Goal: Information Seeking & Learning: Learn about a topic

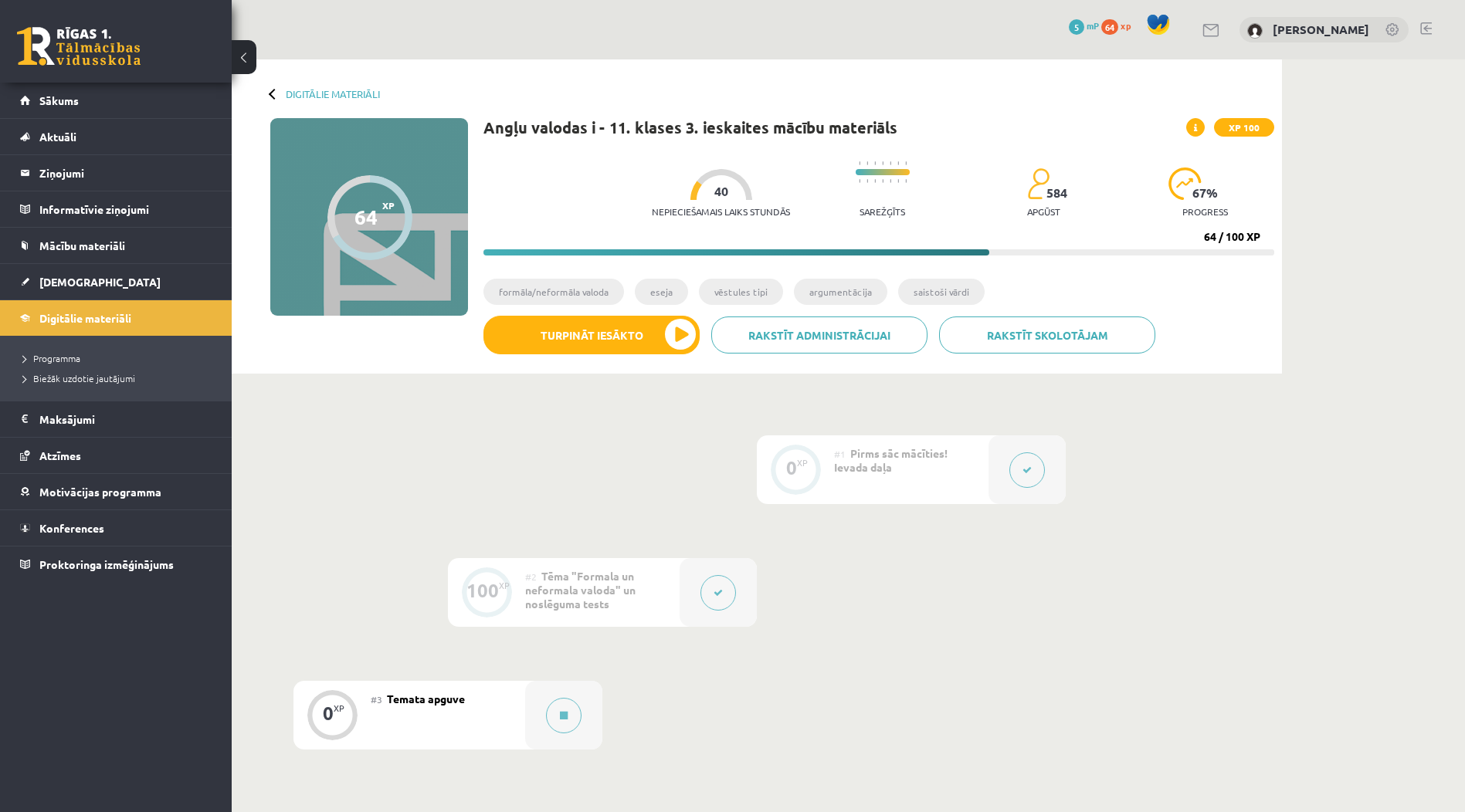
click at [1118, 28] on span "64" at bounding box center [1109, 27] width 17 height 16
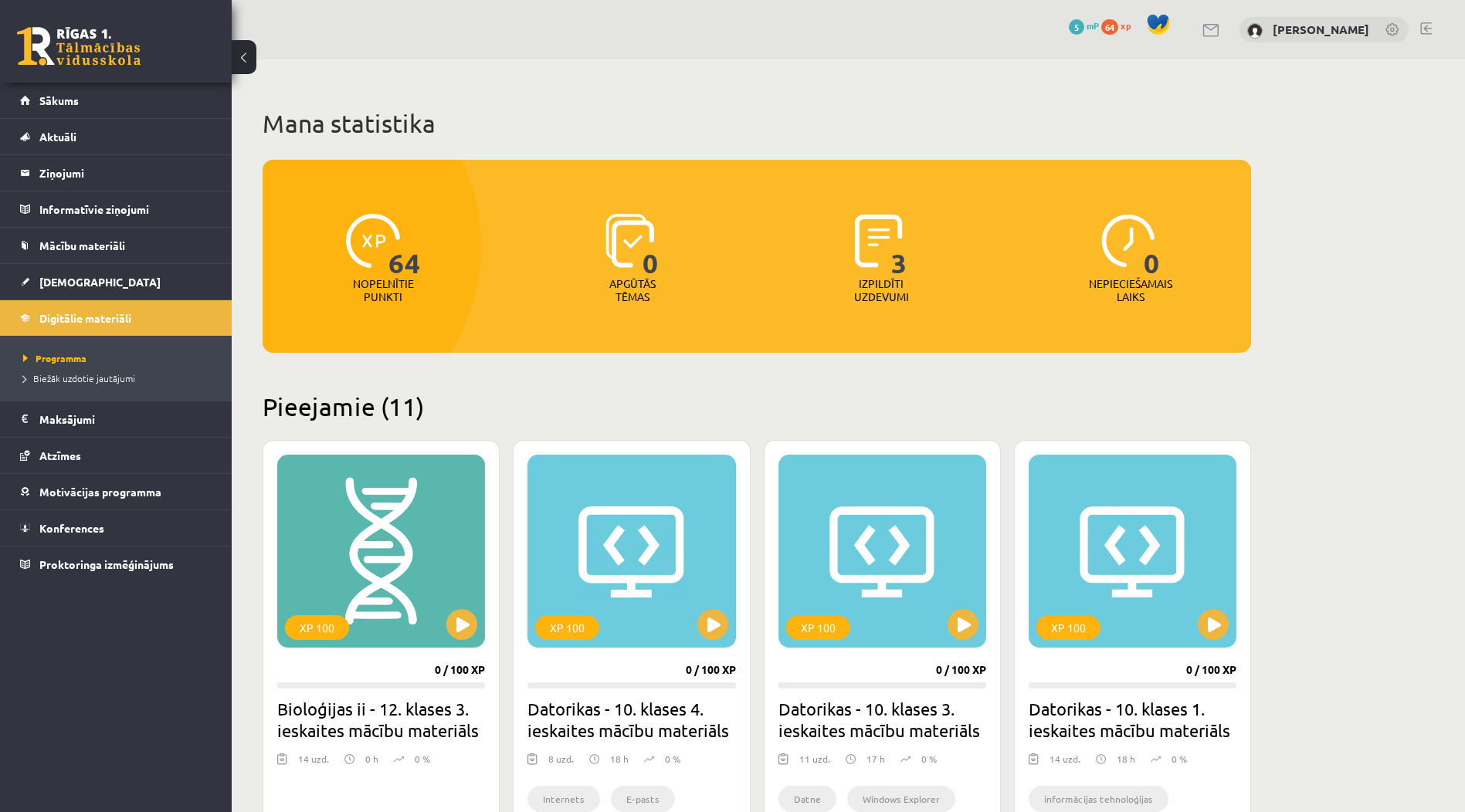
click at [897, 349] on div "64 Nopelnītie punkti 0 Apgūtās tēmas 3 Izpildīti uzdevumi 0 Nepieciešamais laiks" at bounding box center [756, 256] width 988 height 193
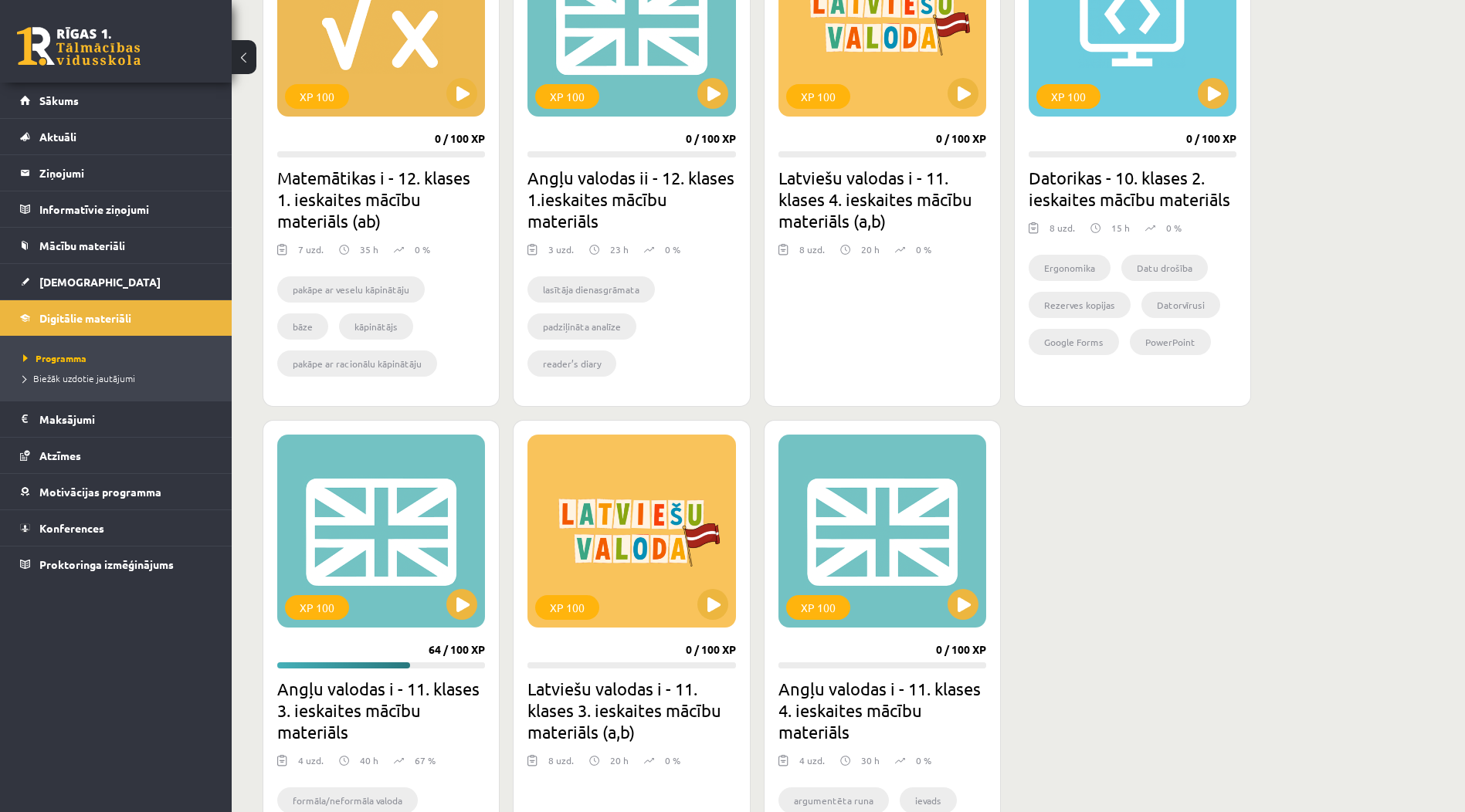
scroll to position [1013, 0]
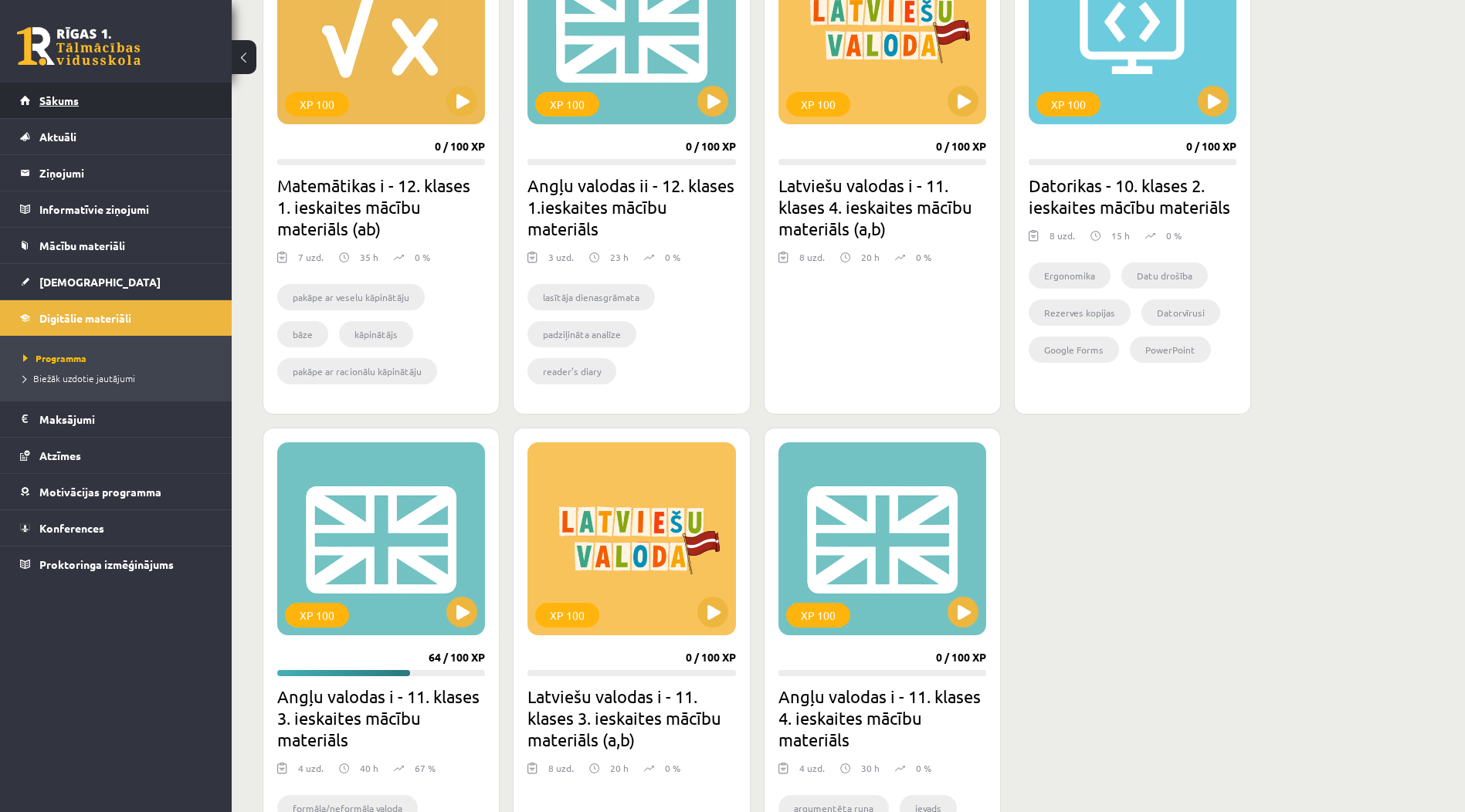
click at [136, 103] on link "Sākums" at bounding box center [116, 100] width 192 height 35
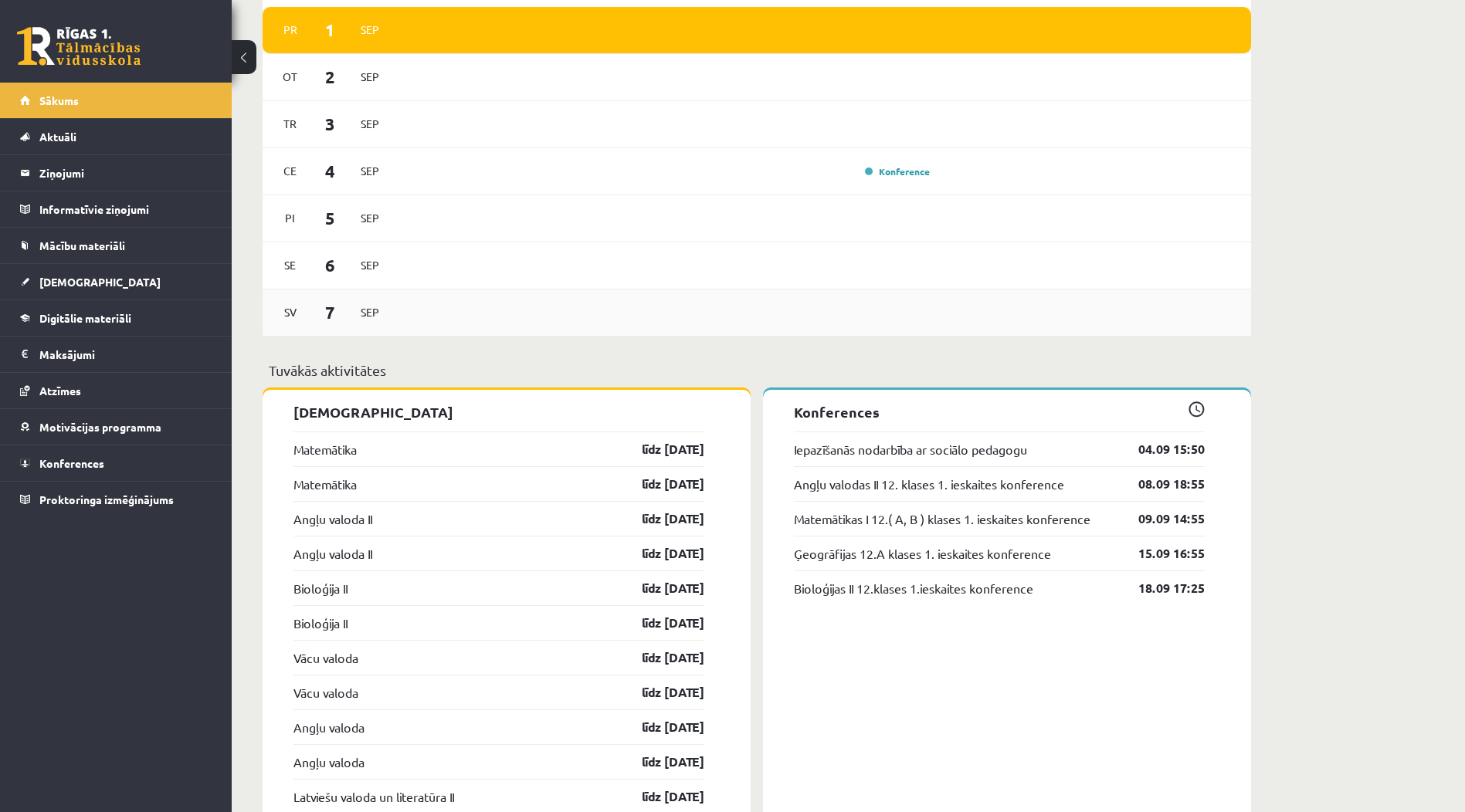
scroll to position [1111, 0]
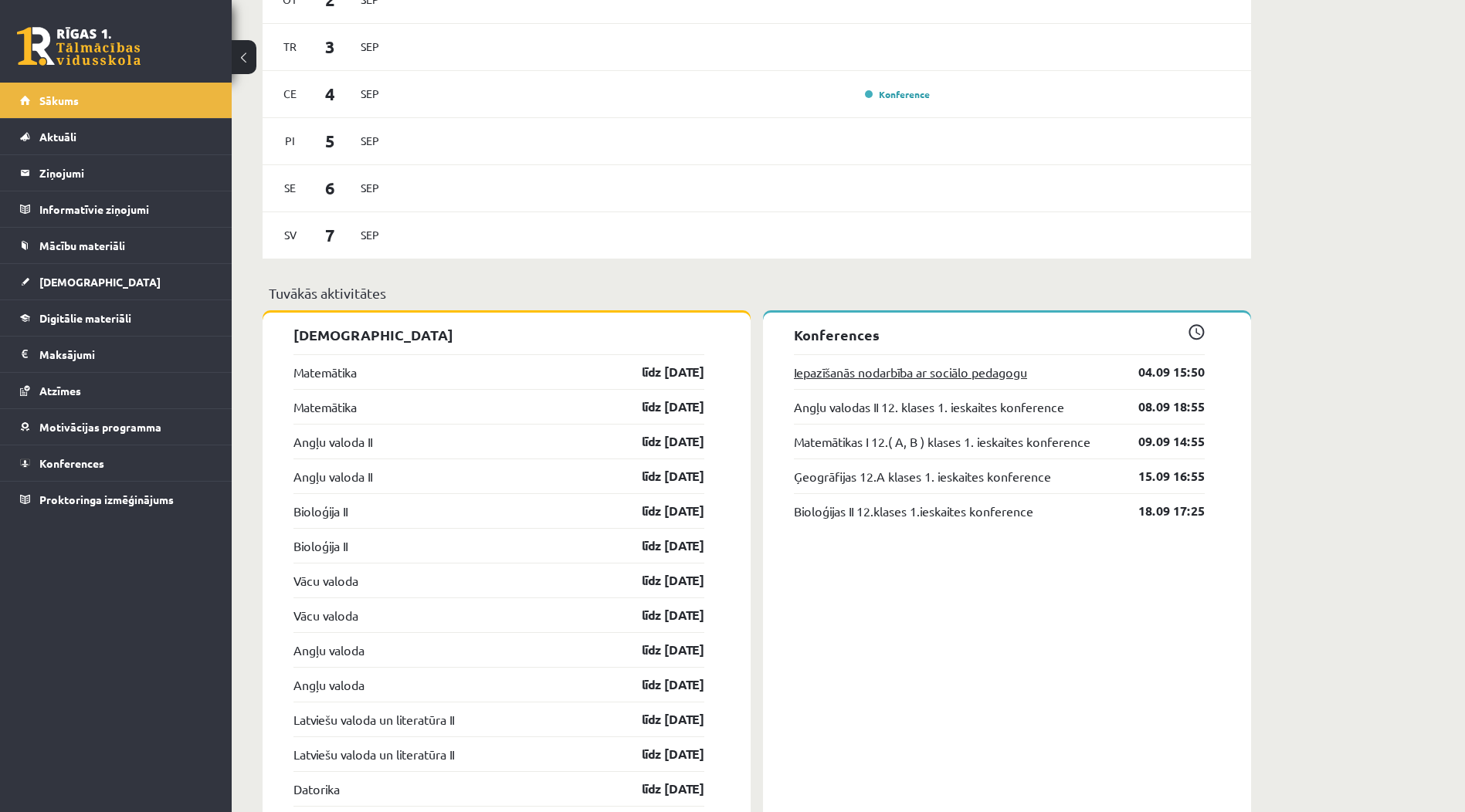
click at [990, 381] on link "Iepazīšanās nodarbība ar sociālo pedagogu" at bounding box center [910, 371] width 233 height 18
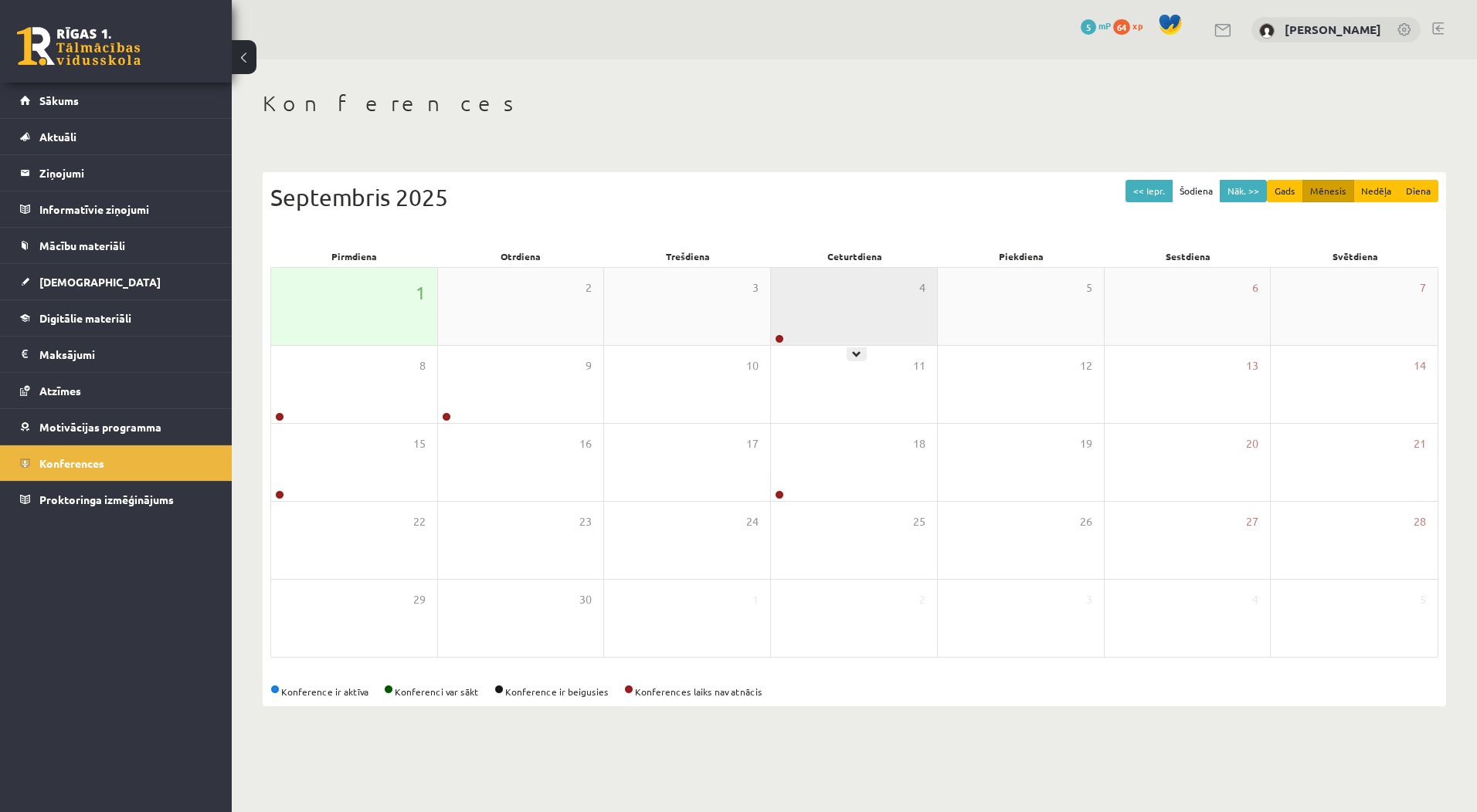
click at [864, 320] on div "4" at bounding box center [854, 306] width 166 height 77
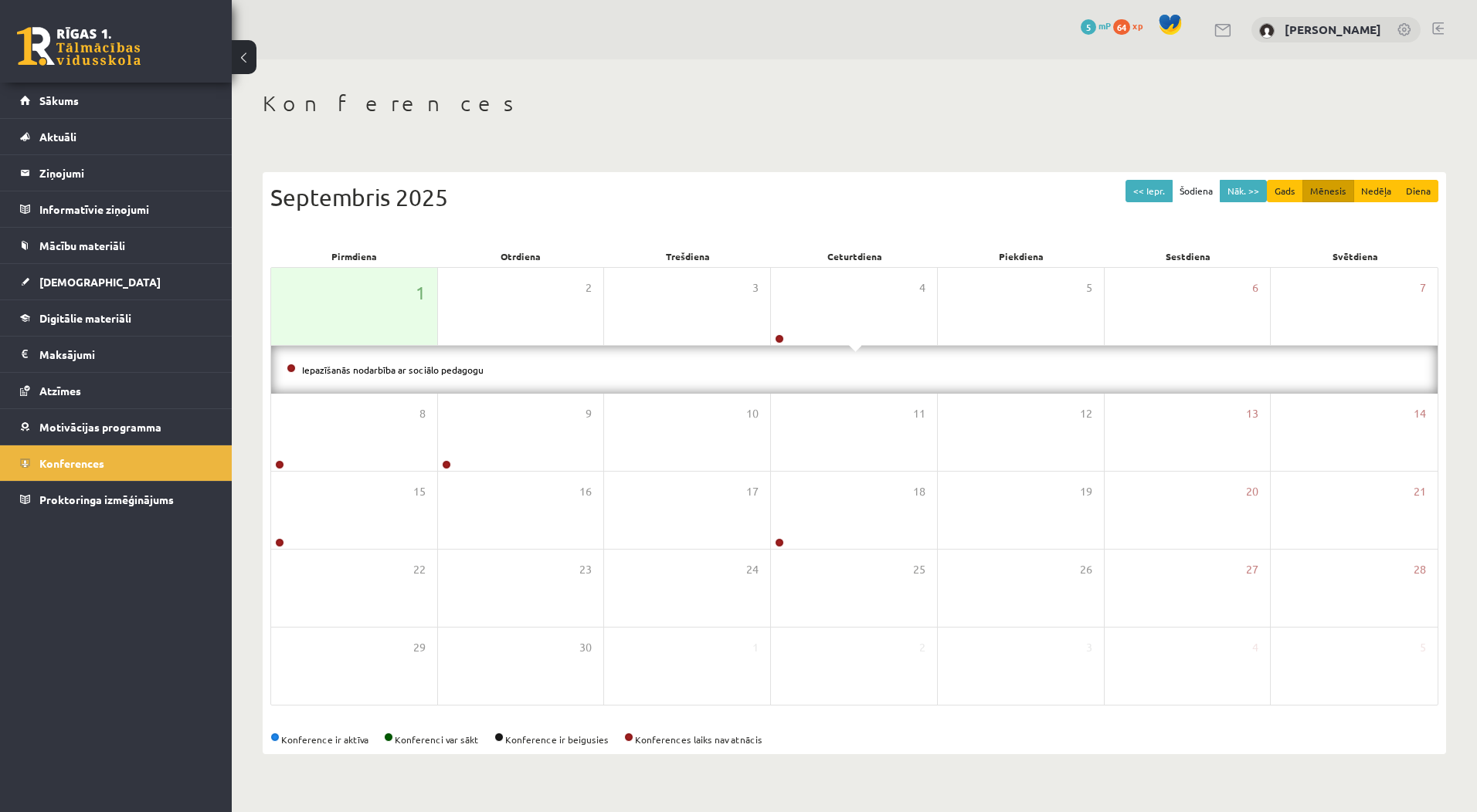
click at [850, 372] on li "Iepazīšanās nodarbība ar sociālo pedagogu" at bounding box center [855, 369] width 1135 height 17
click at [154, 348] on legend "Maksājumi 0" at bounding box center [126, 355] width 173 height 35
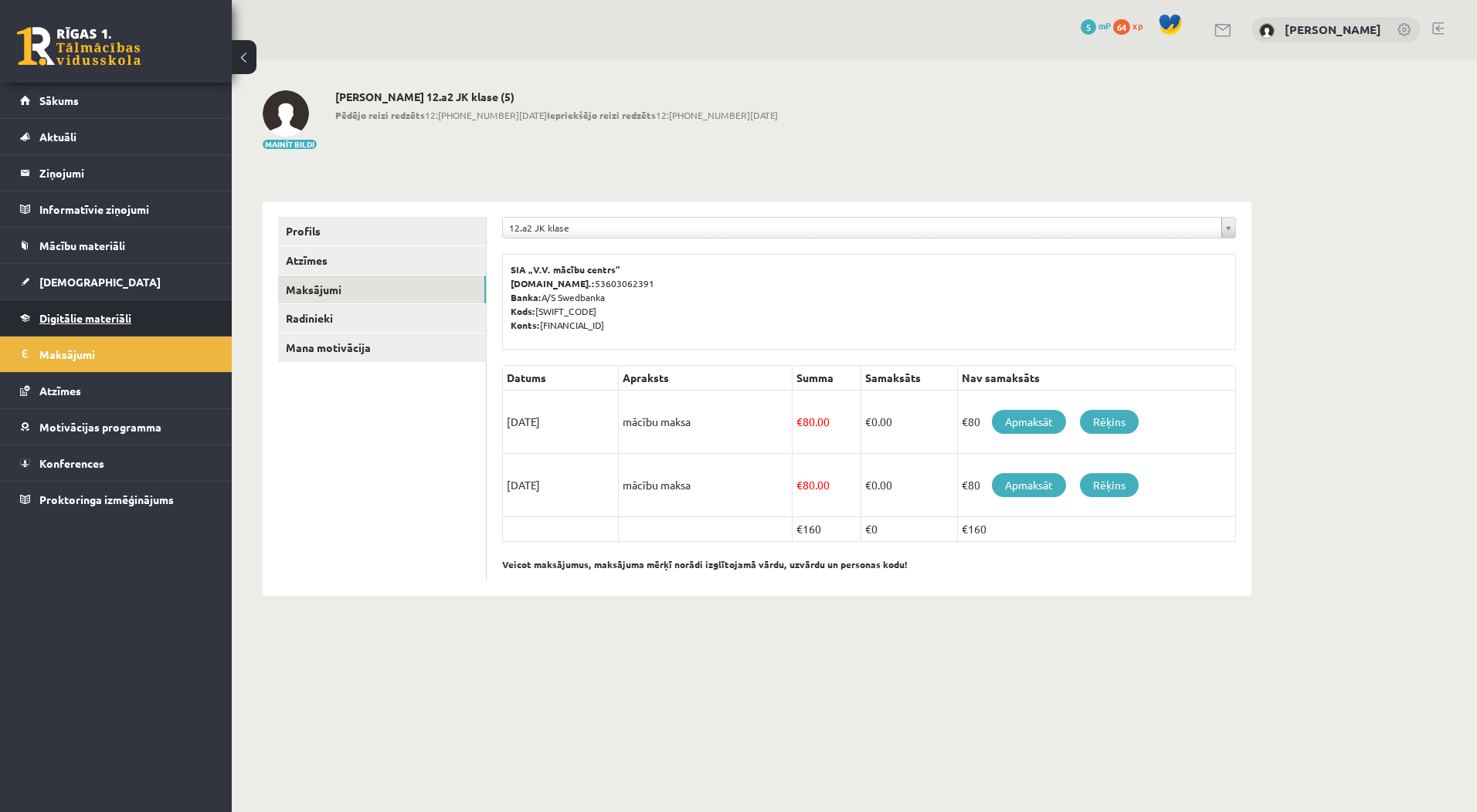
click at [164, 325] on link "Digitālie materiāli" at bounding box center [116, 318] width 192 height 35
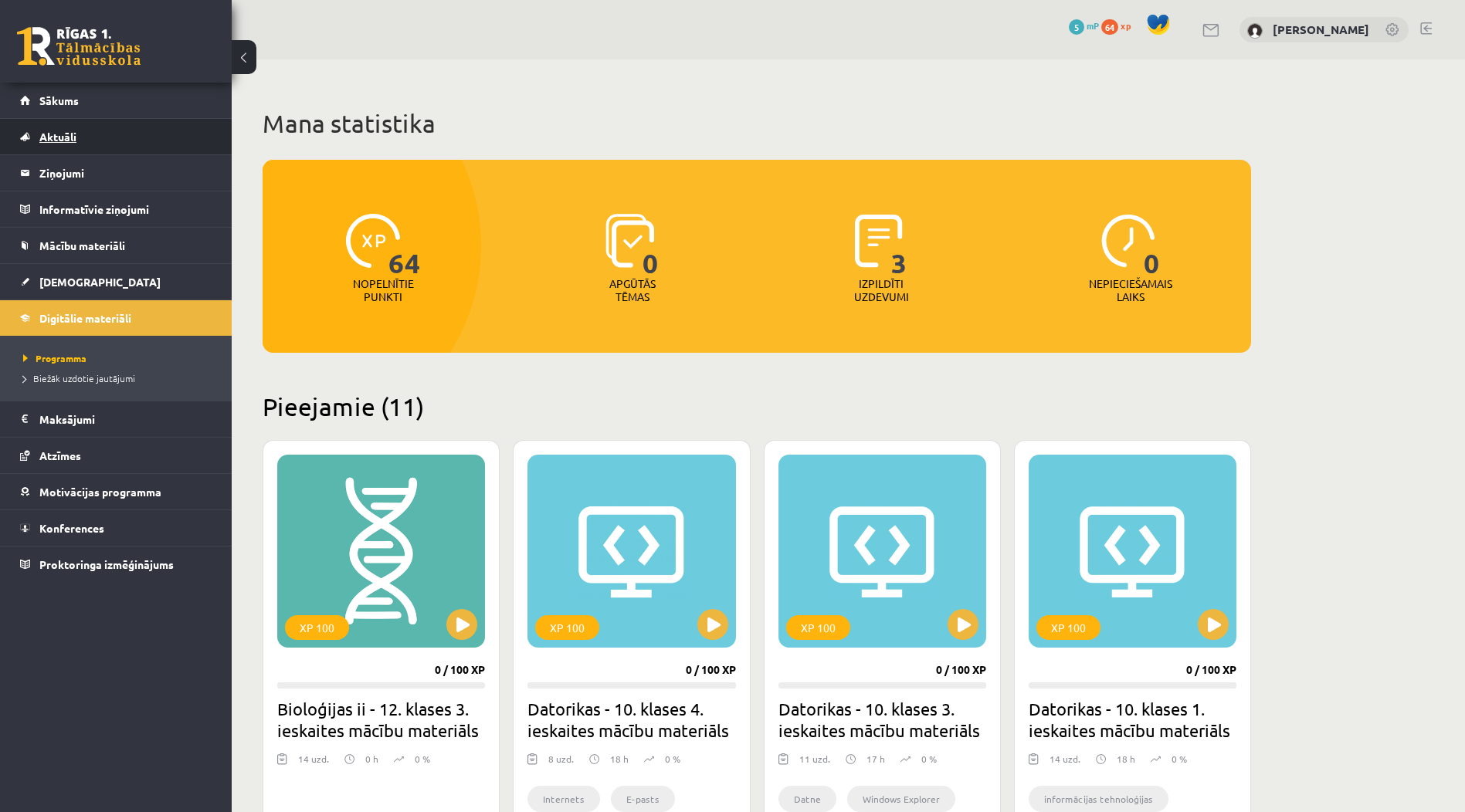
click at [73, 142] on span "Aktuāli" at bounding box center [58, 136] width 37 height 14
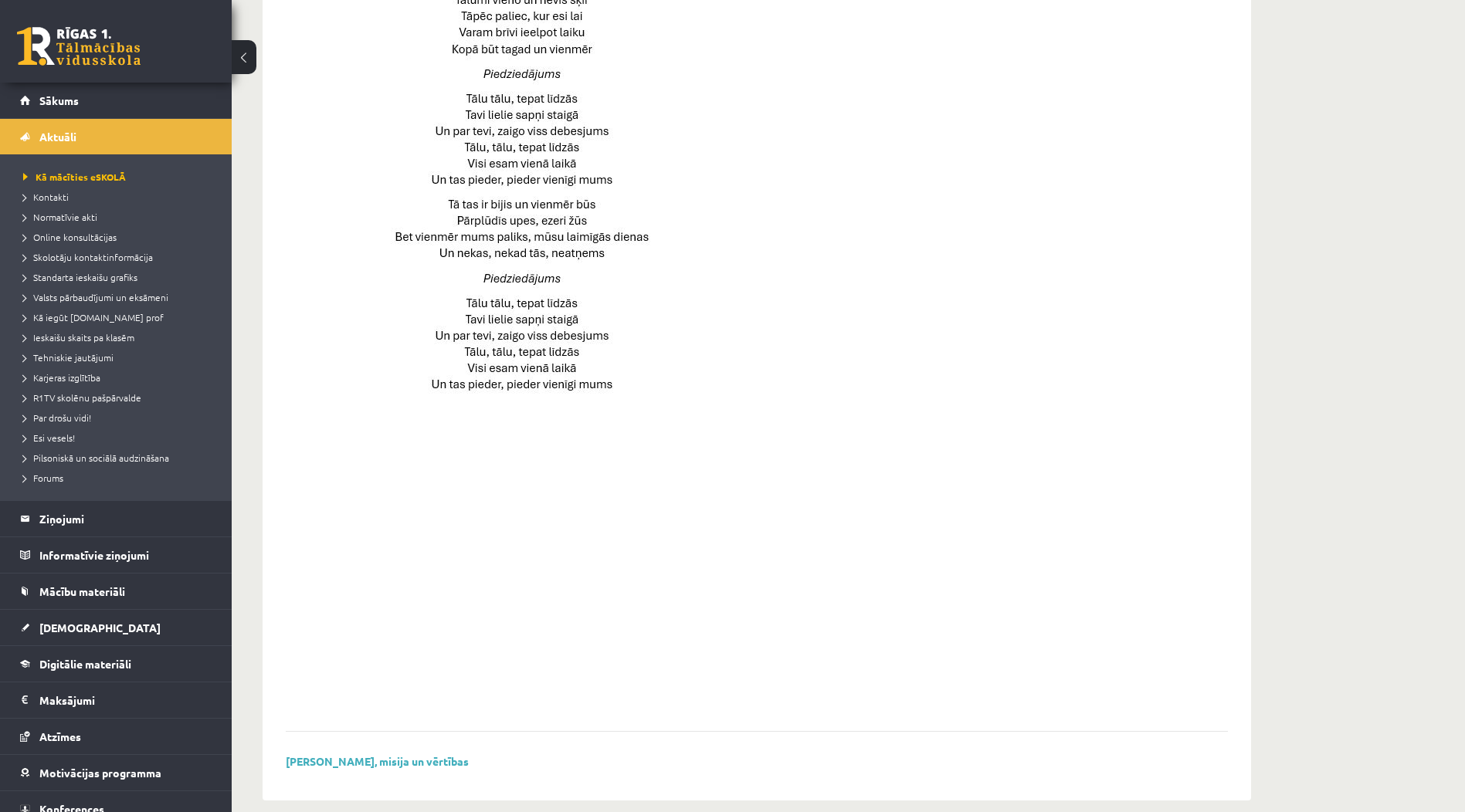
scroll to position [870, 0]
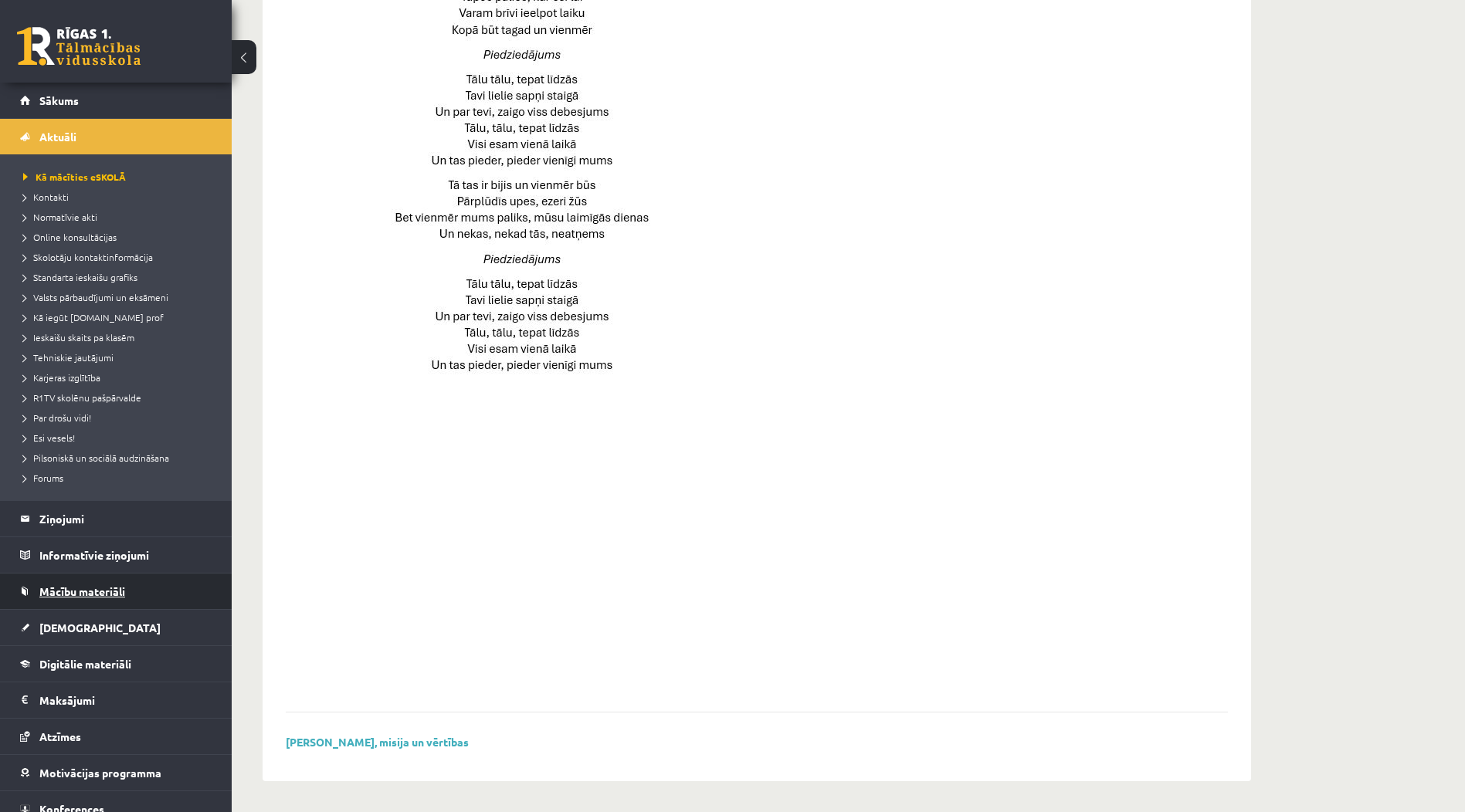
click at [114, 589] on span "Mācību materiāli" at bounding box center [82, 591] width 85 height 14
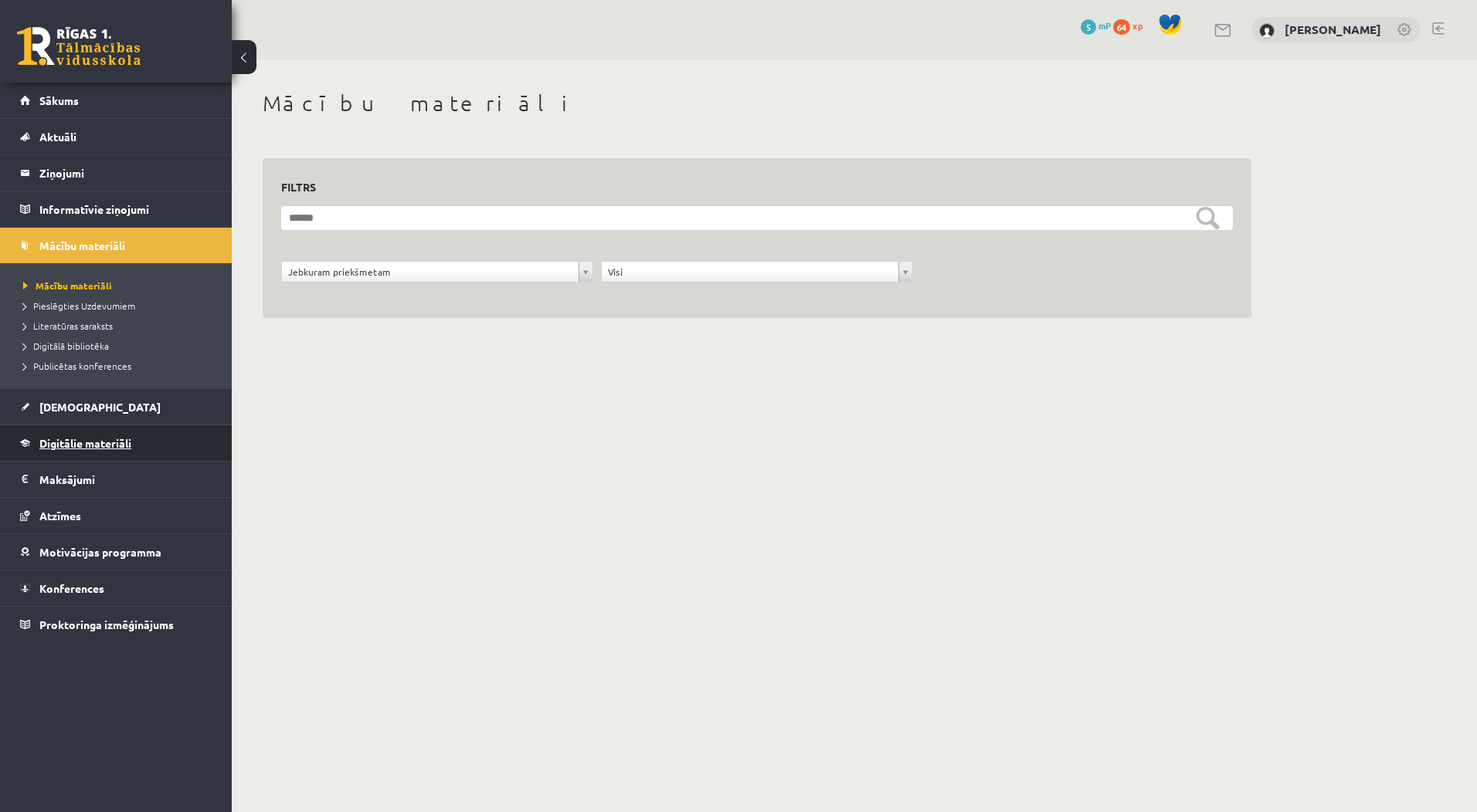
click at [131, 449] on span "Digitālie materiāli" at bounding box center [85, 443] width 92 height 14
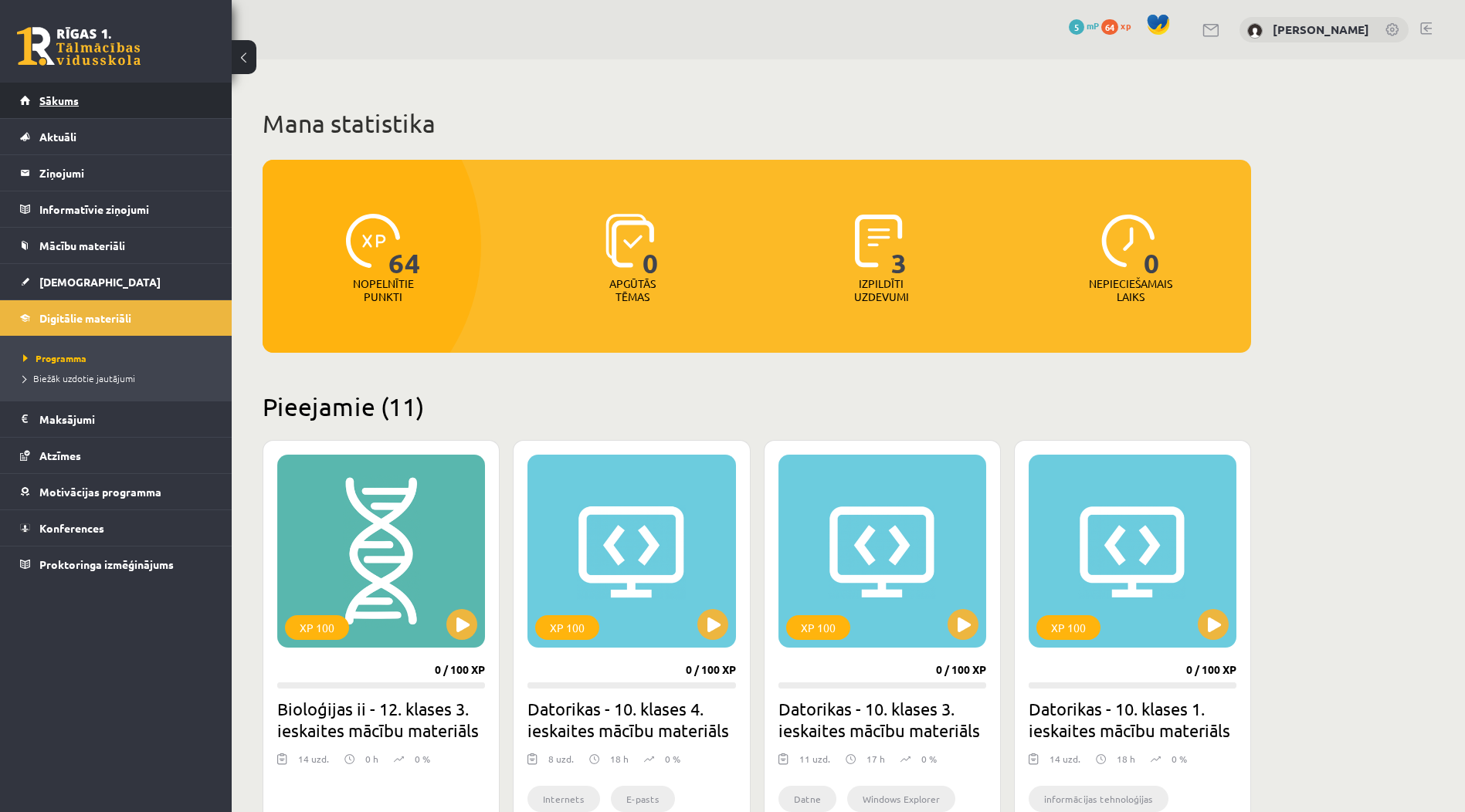
click at [110, 111] on link "Sākums" at bounding box center [116, 100] width 192 height 35
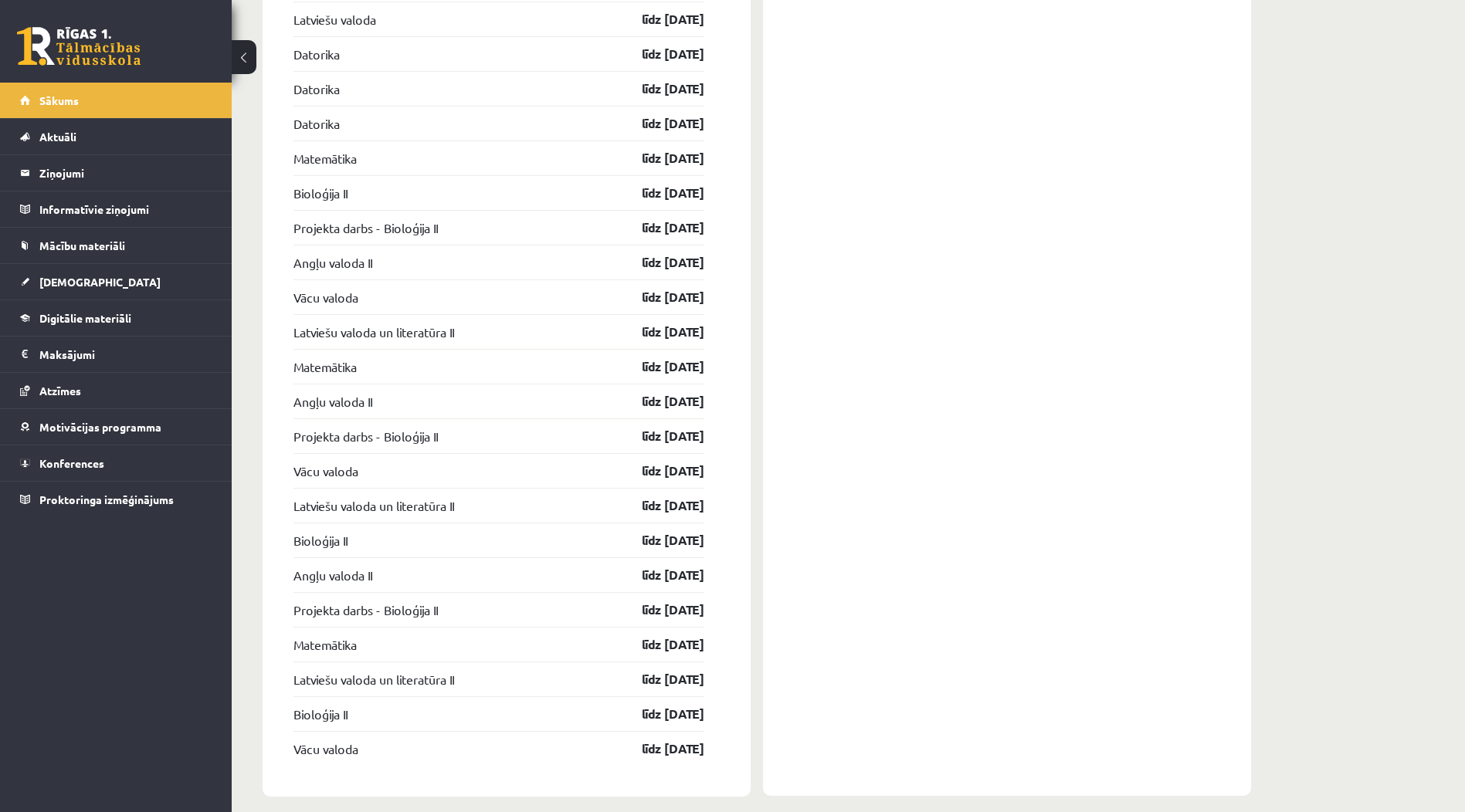
scroll to position [2037, 0]
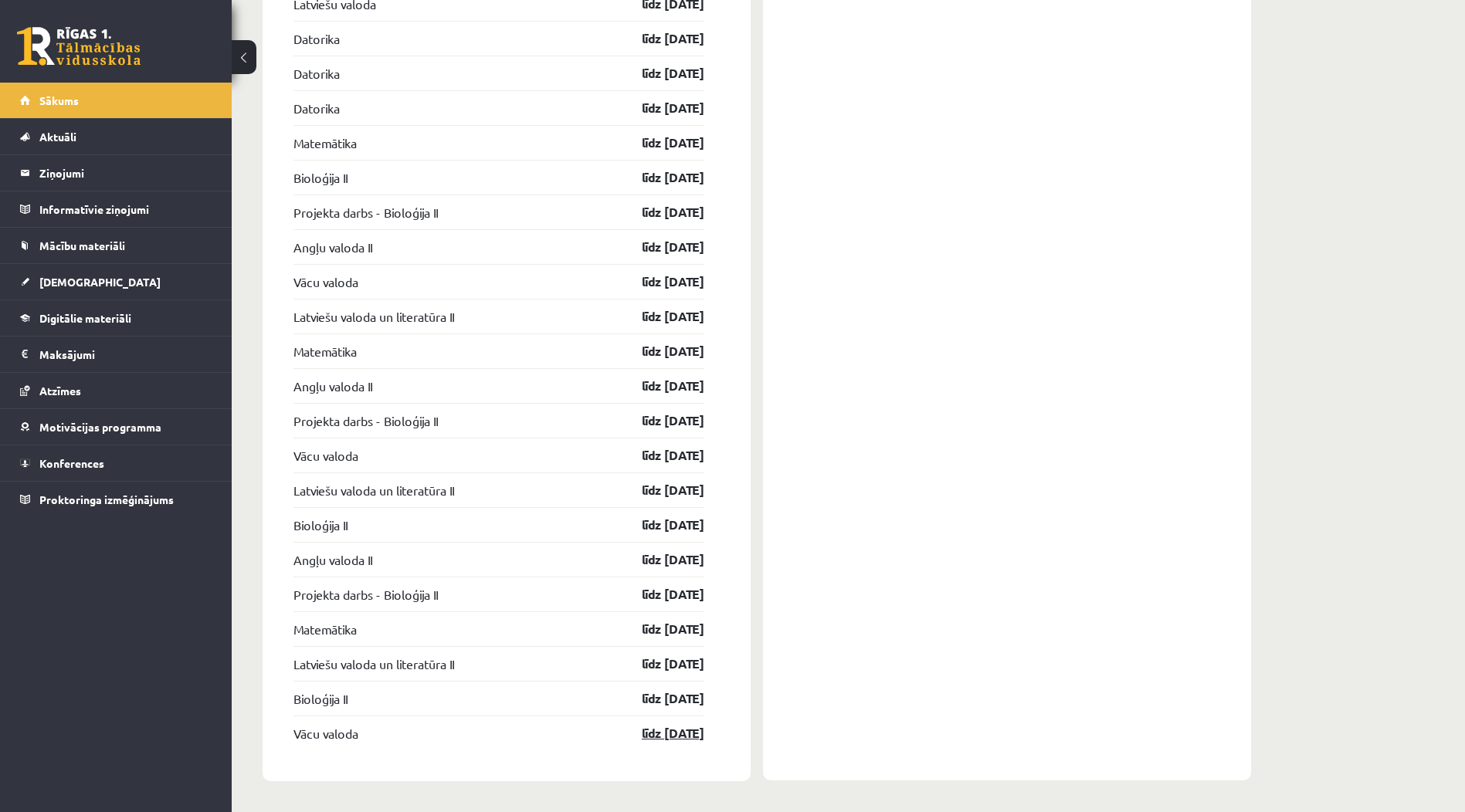
click at [664, 736] on link "līdz 15.05.26" at bounding box center [659, 733] width 90 height 18
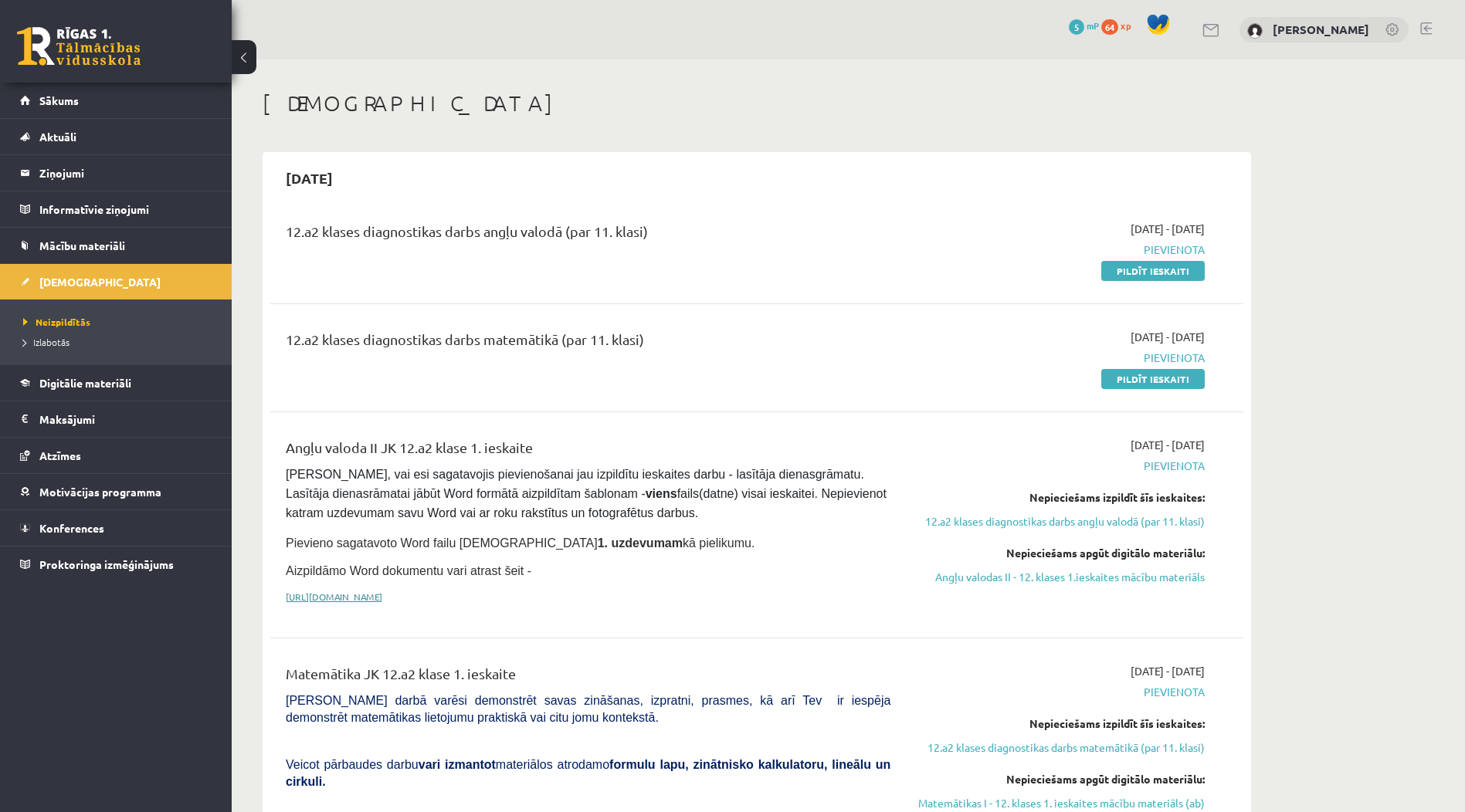
click at [382, 590] on link "[URL][DOMAIN_NAME]" at bounding box center [334, 596] width 97 height 12
click at [1439, 28] on div "0 Dāvanas 5 mP 64 xp [PERSON_NAME]" at bounding box center [847, 30] width 1233 height 60
click at [1433, 28] on div "0 Dāvanas 5 mP 64 xp [PERSON_NAME]" at bounding box center [847, 30] width 1233 height 60
click at [1427, 27] on link at bounding box center [1425, 28] width 11 height 12
